Goal: Transaction & Acquisition: Purchase product/service

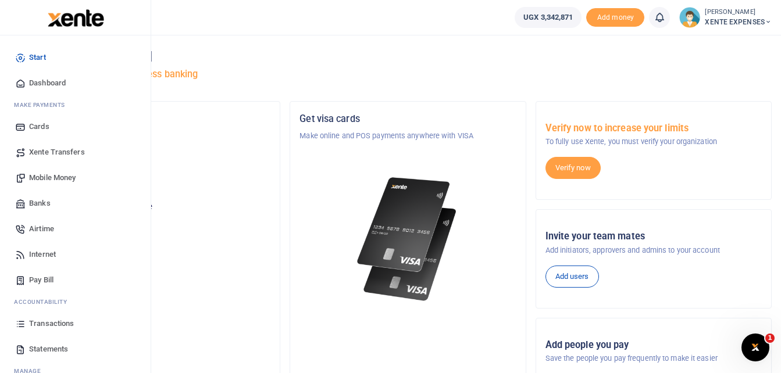
click at [52, 322] on span "Transactions" at bounding box center [51, 324] width 45 height 12
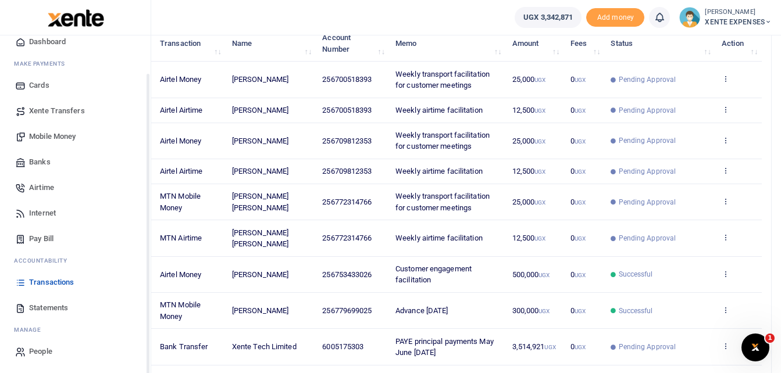
scroll to position [174, 0]
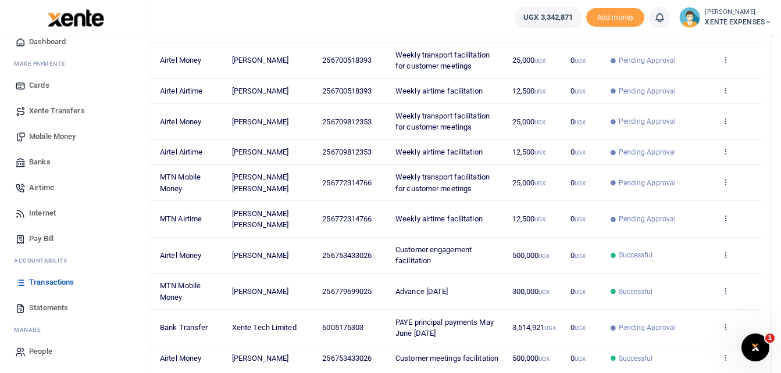
click at [68, 136] on span "Mobile Money" at bounding box center [52, 137] width 47 height 12
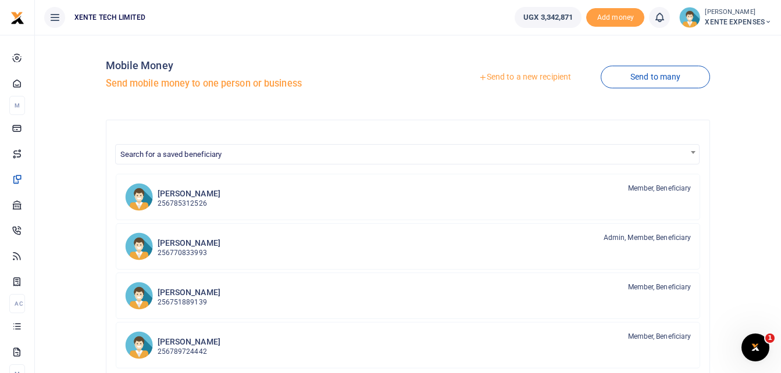
click at [182, 153] on span "Search for a saved beneficiary" at bounding box center [171, 154] width 102 height 9
click at [723, 150] on div "Mobile Money Send mobile money to one person or business Send to a new recipien…" at bounding box center [408, 305] width 737 height 523
click at [561, 72] on link "Send to a new recipient" at bounding box center [525, 77] width 152 height 21
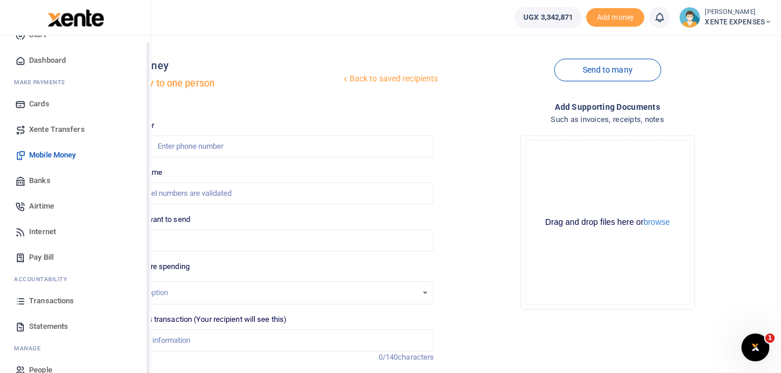
scroll to position [41, 0]
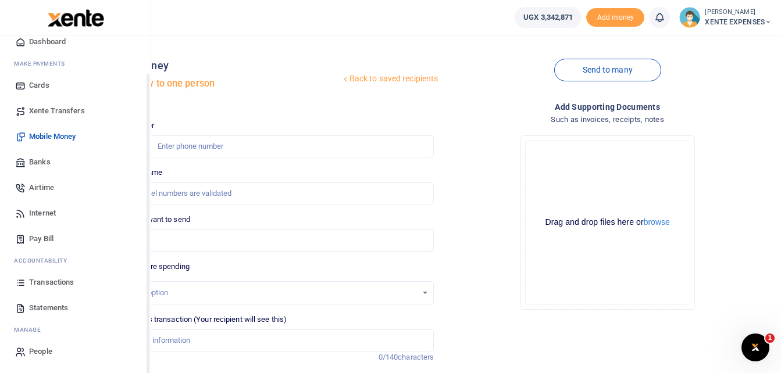
click at [59, 284] on span "Transactions" at bounding box center [51, 283] width 45 height 12
